Goal: Transaction & Acquisition: Purchase product/service

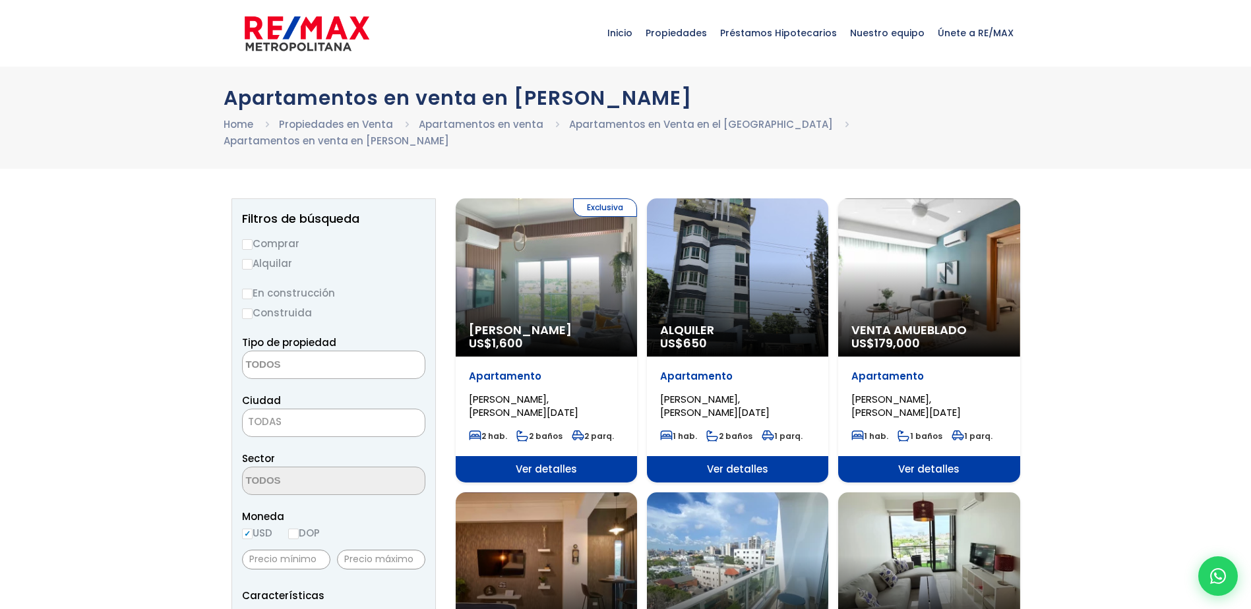
select select
click at [255, 243] on label "Comprar" at bounding box center [333, 243] width 183 height 16
click at [253, 243] on input "Comprar" at bounding box center [247, 244] width 11 height 11
radio input "true"
click at [249, 311] on input "Construida" at bounding box center [247, 314] width 11 height 11
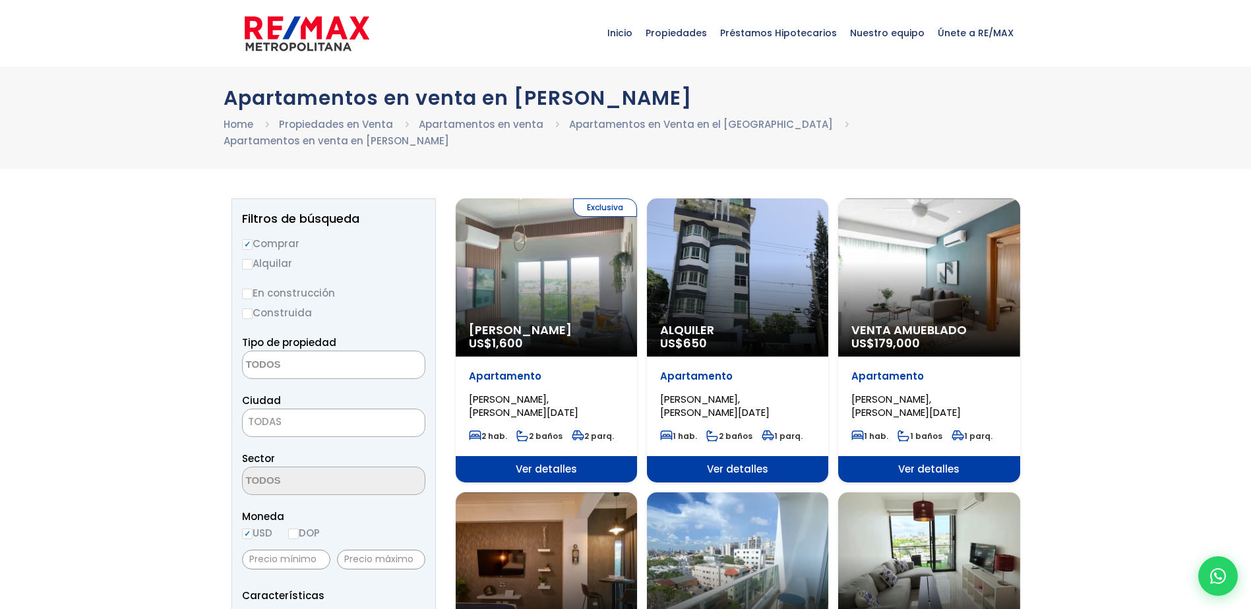
radio input "true"
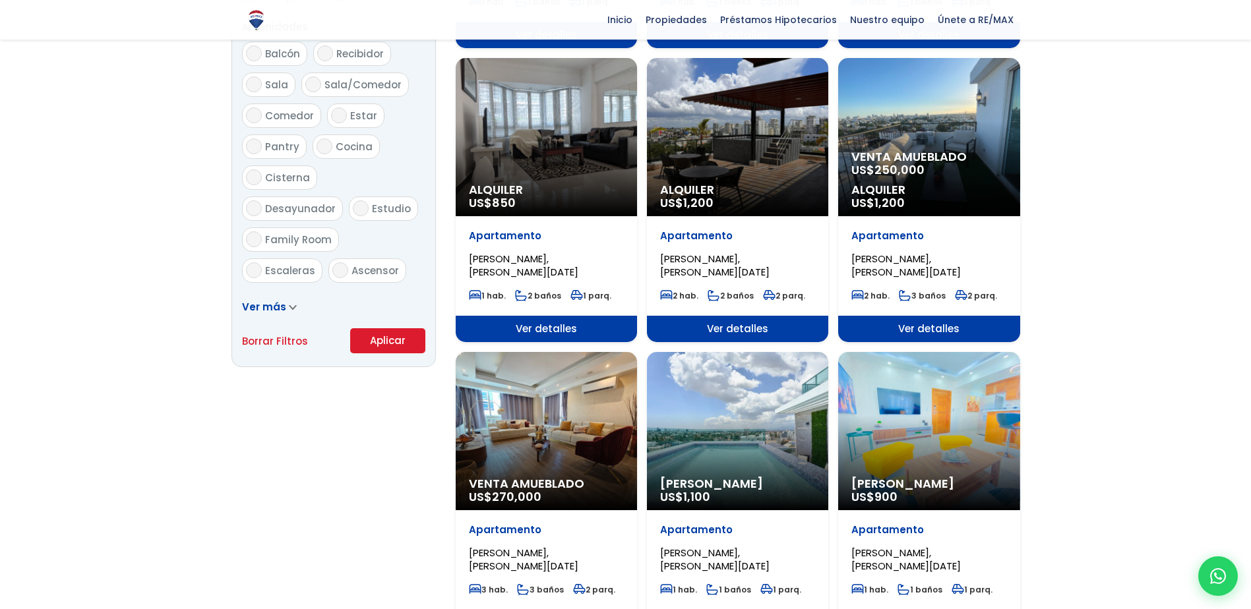
scroll to position [770, 0]
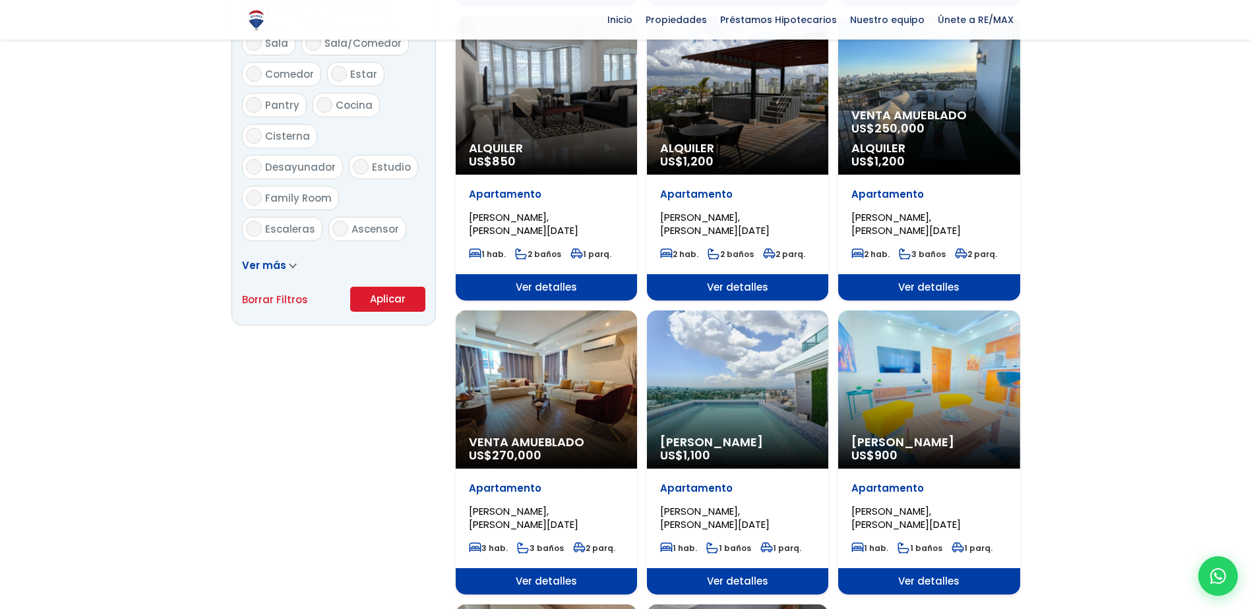
click at [404, 297] on button "Aplicar" at bounding box center [387, 299] width 75 height 25
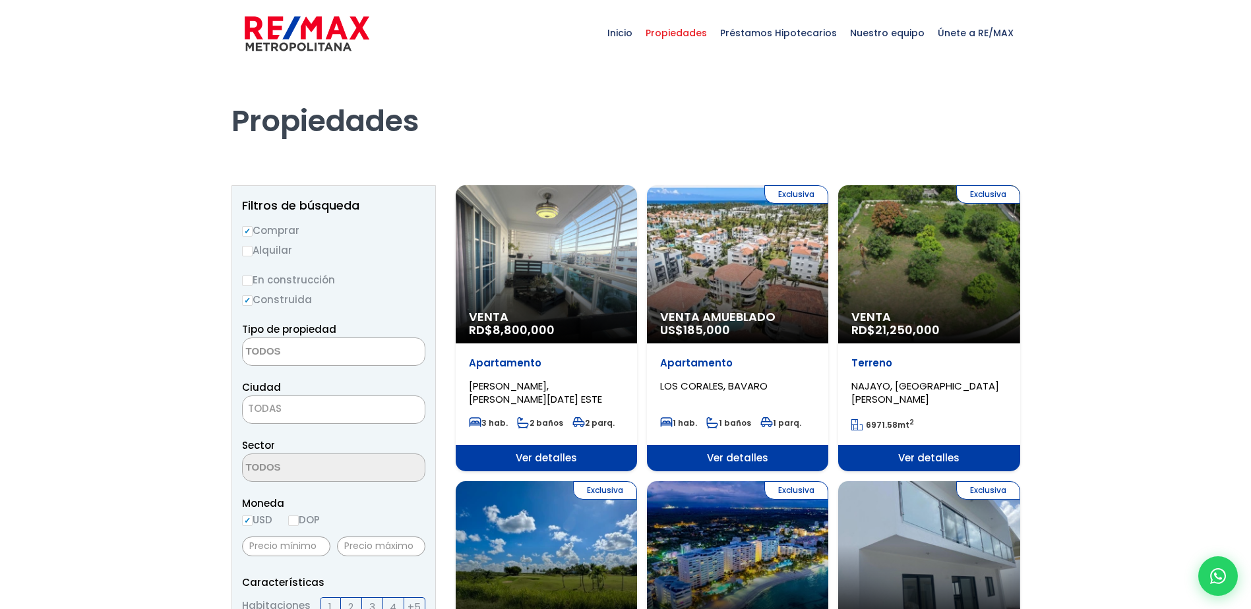
click at [356, 355] on textarea "Search" at bounding box center [307, 352] width 128 height 28
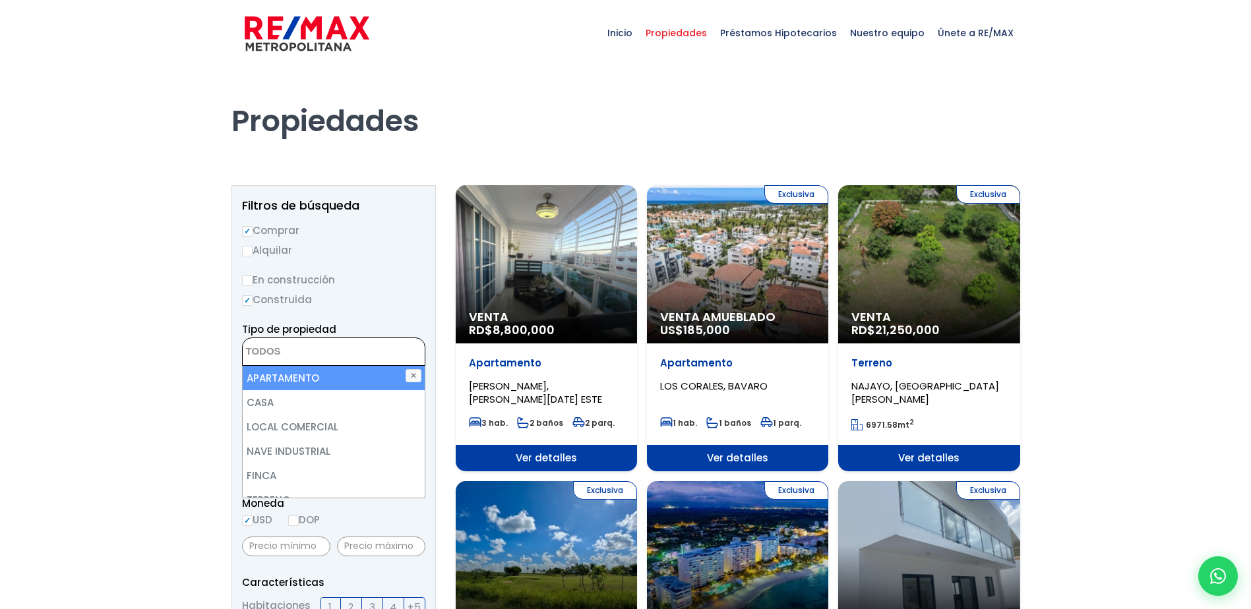
click at [349, 374] on li "APARTAMENTO" at bounding box center [334, 378] width 182 height 24
select select "apartment"
click at [359, 381] on li "APARTAMENTO" at bounding box center [334, 378] width 182 height 24
click at [283, 370] on li "APARTAMENTO" at bounding box center [334, 378] width 182 height 24
select select "apartment"
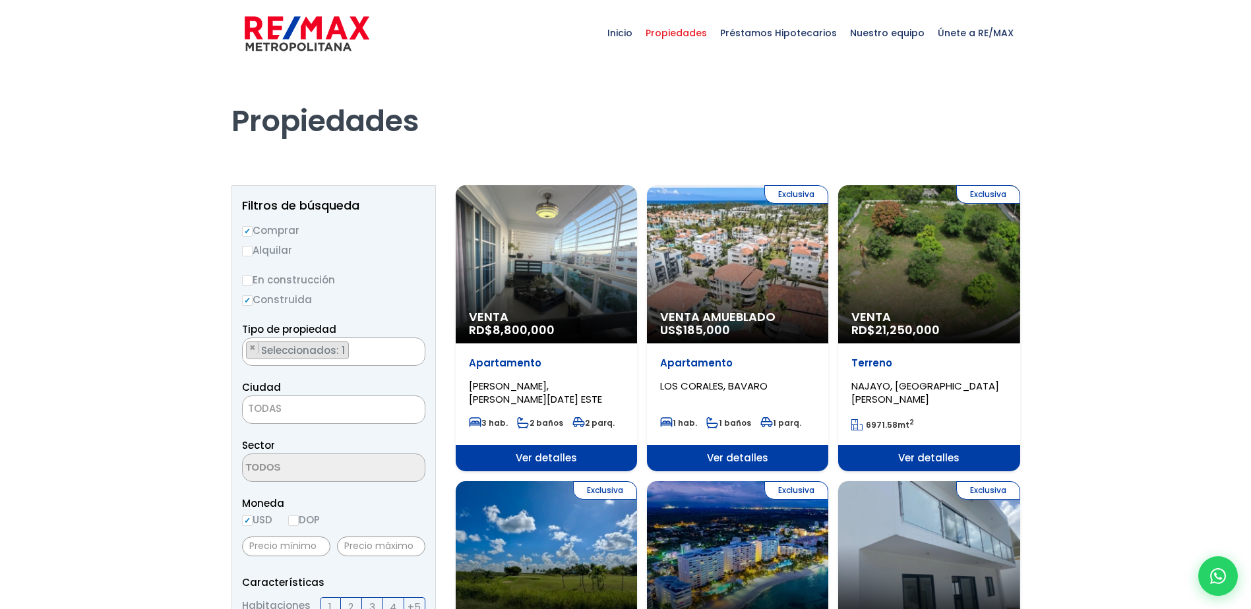
click at [304, 401] on span "TODAS" at bounding box center [334, 409] width 182 height 18
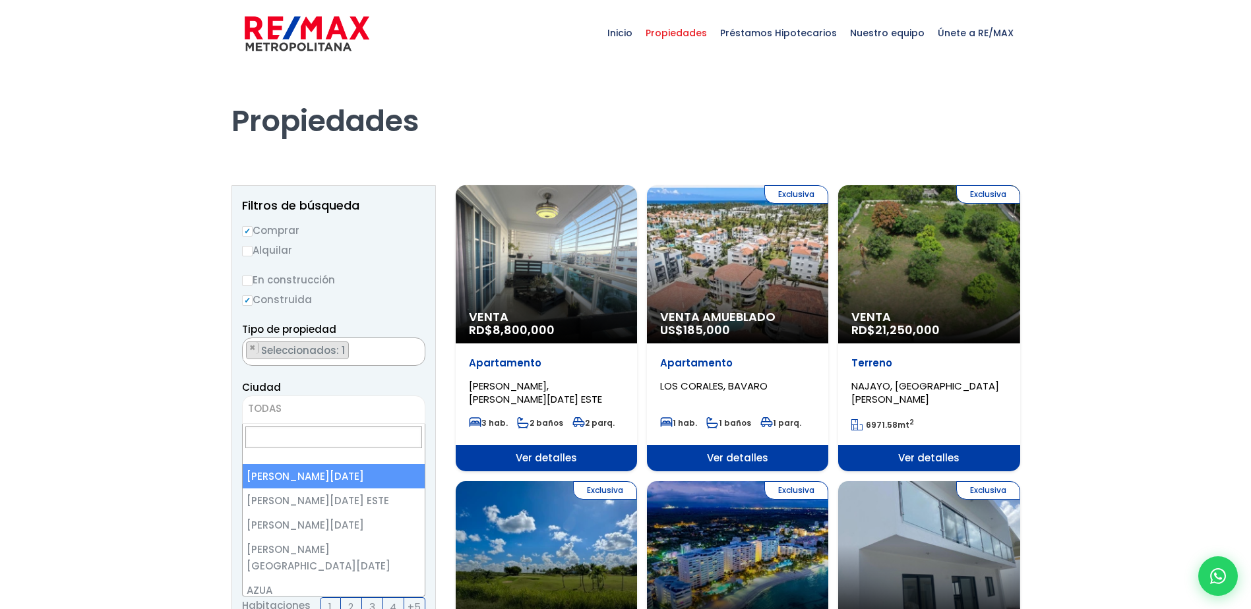
select select "1"
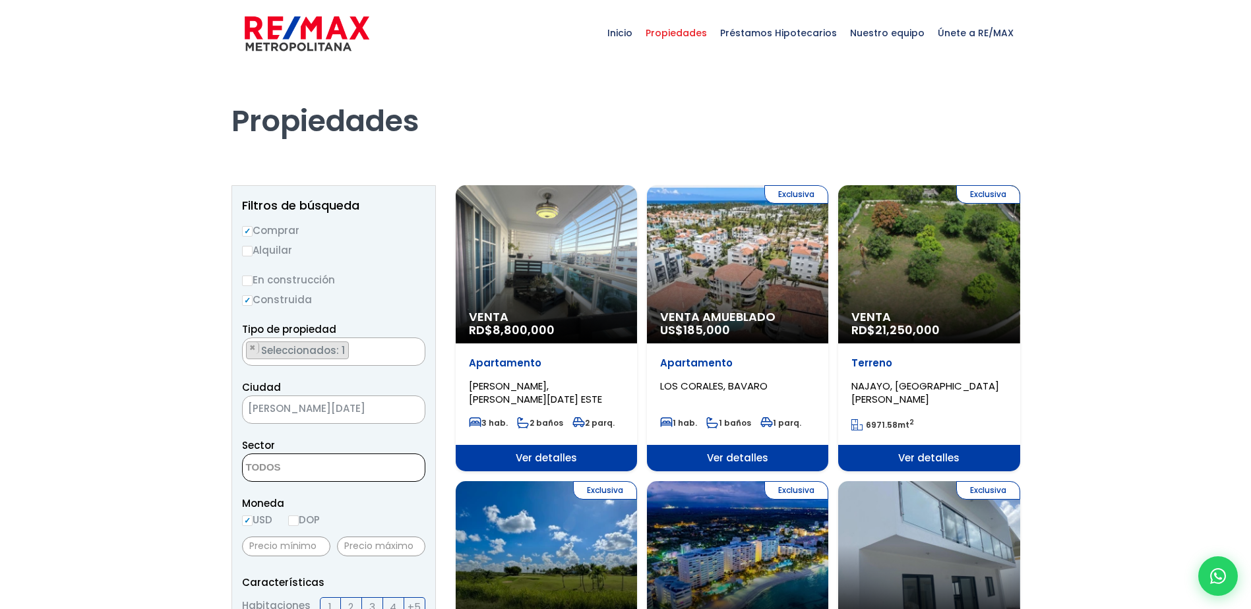
click at [324, 466] on textarea "Search" at bounding box center [307, 468] width 128 height 28
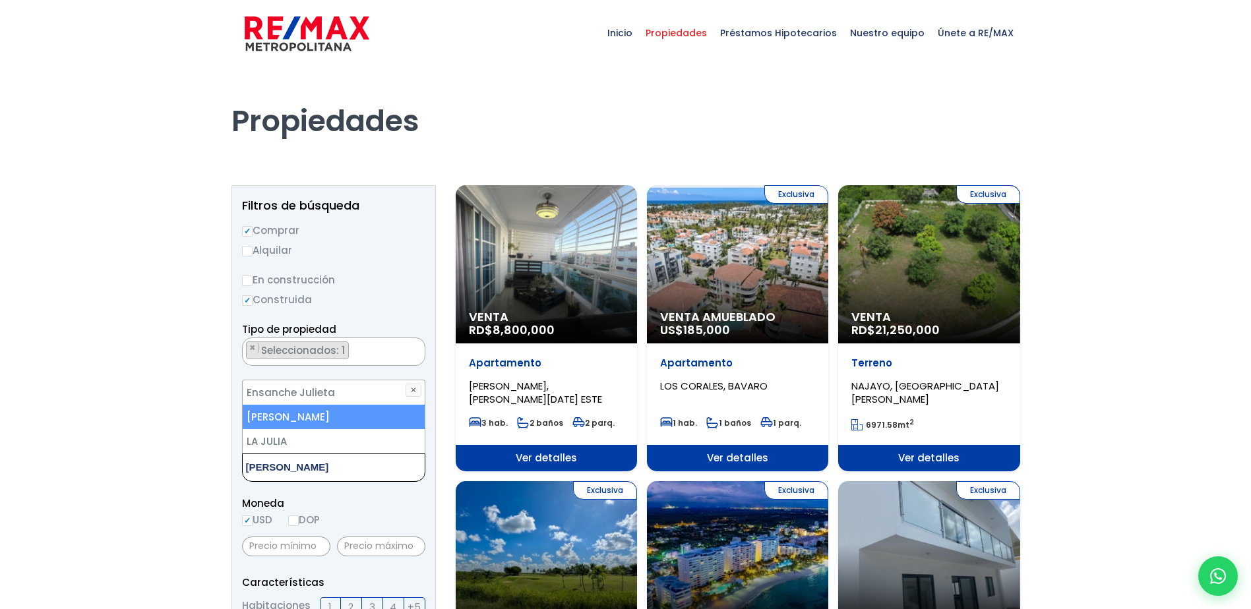
type textarea "[PERSON_NAME]"
click at [326, 420] on li "[PERSON_NAME]" at bounding box center [334, 417] width 182 height 24
select select "106"
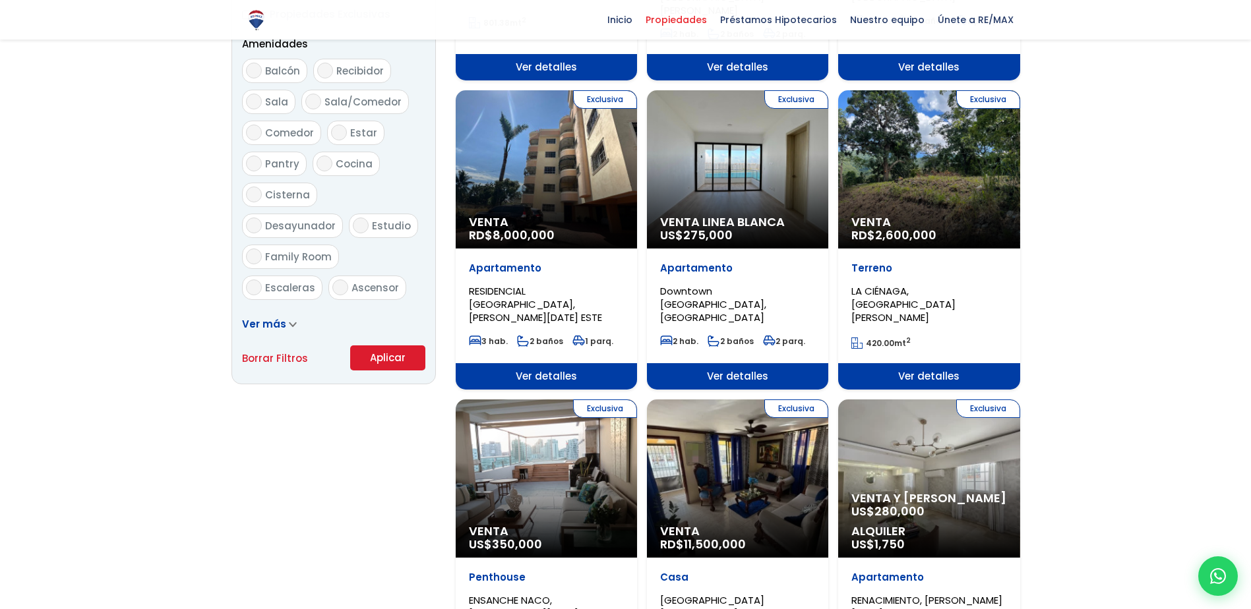
scroll to position [989, 0]
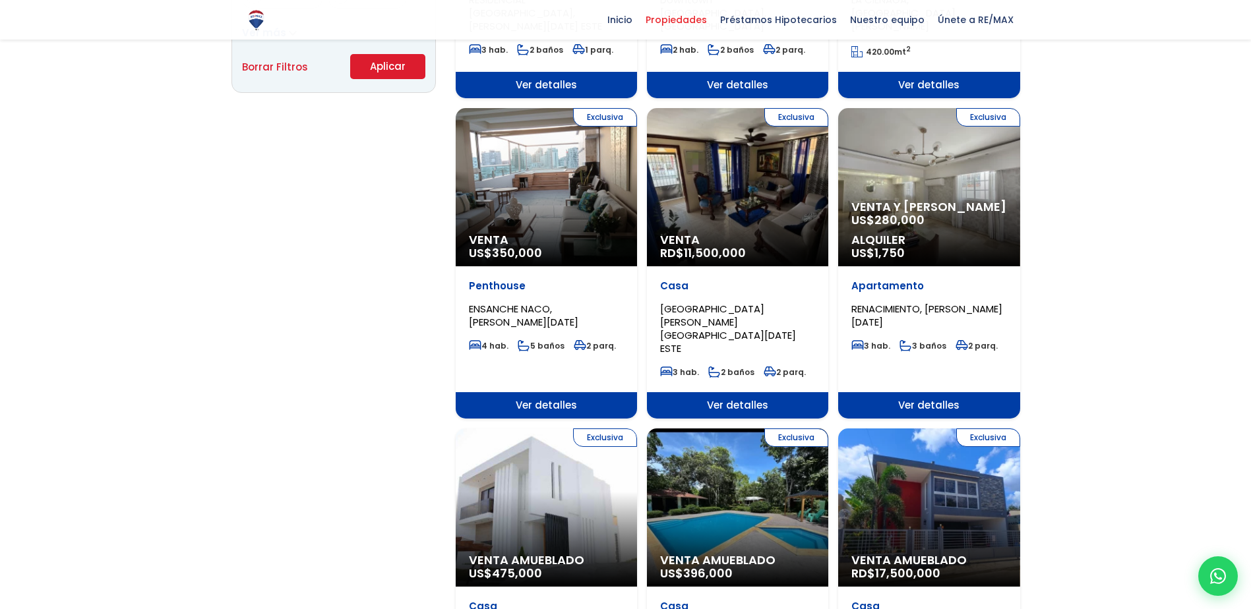
click at [386, 70] on button "Aplicar" at bounding box center [387, 66] width 75 height 25
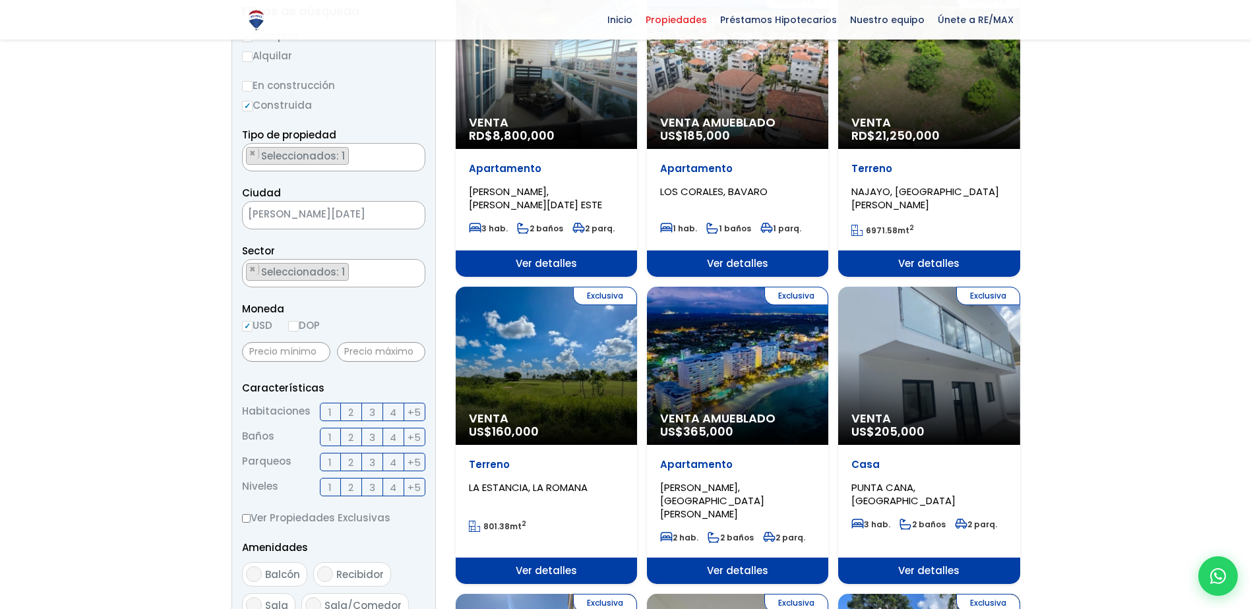
scroll to position [123, 0]
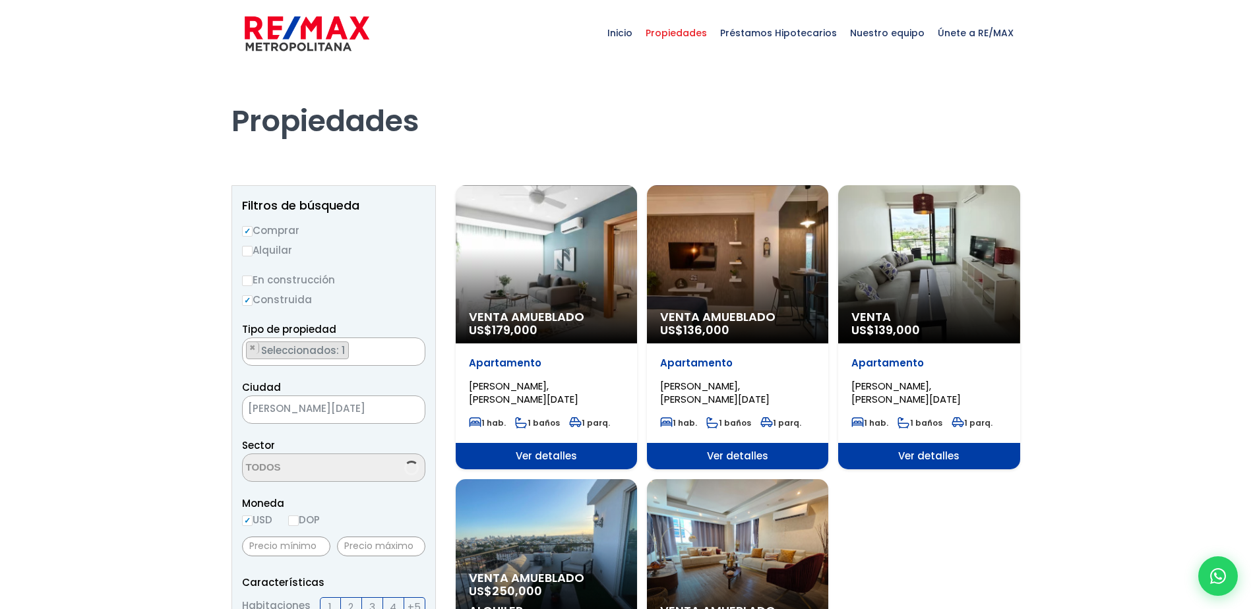
select select "106"
